Goal: Transaction & Acquisition: Purchase product/service

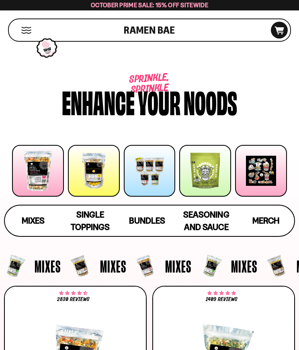
click at [153, 225] on span "Bundles" at bounding box center [147, 221] width 36 height 10
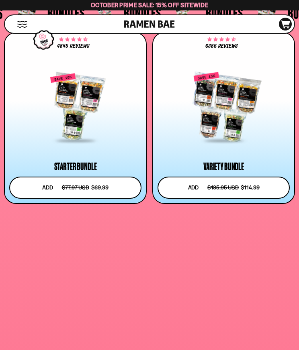
scroll to position [2666, 0]
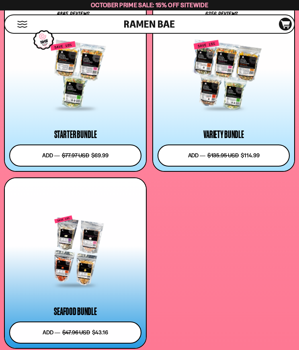
click at [74, 262] on div at bounding box center [75, 251] width 132 height 71
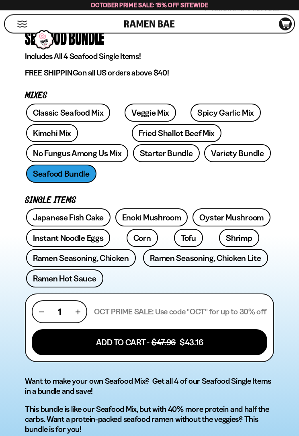
scroll to position [265, 0]
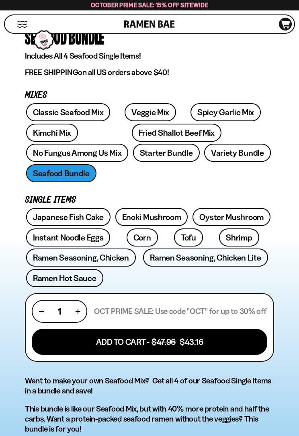
click at [133, 147] on link "Starter Bundle" at bounding box center [166, 153] width 67 height 18
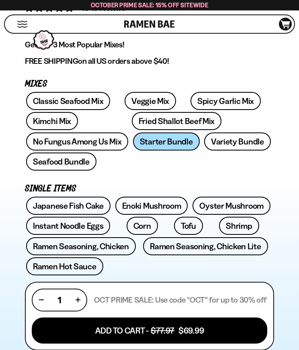
scroll to position [287, 0]
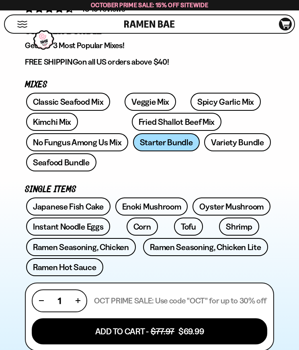
click at [204, 141] on link "Variety Bundle" at bounding box center [237, 142] width 67 height 18
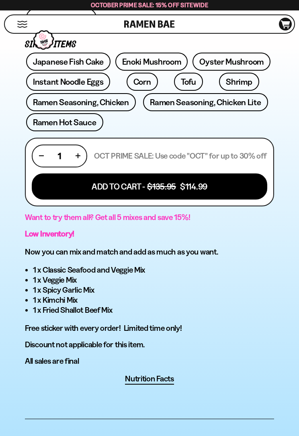
scroll to position [434, 0]
